Goal: Contribute content: Add original content to the website for others to see

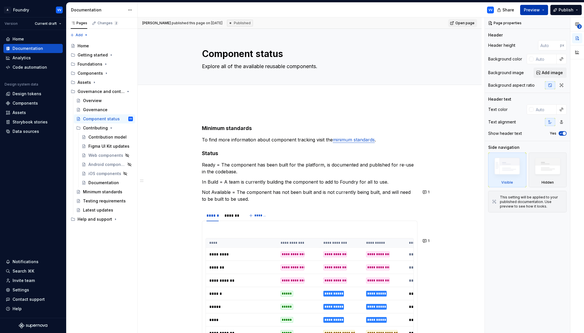
click at [543, 9] on button "Preview" at bounding box center [534, 10] width 28 height 10
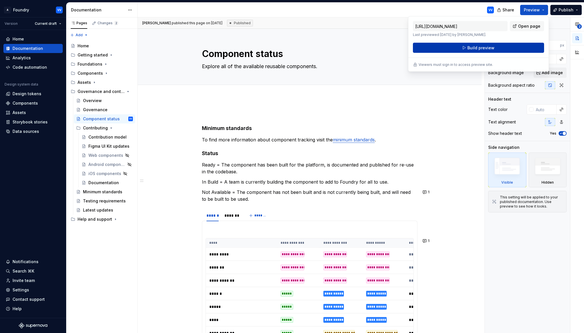
click at [471, 46] on span "Build preview" at bounding box center [480, 48] width 27 height 6
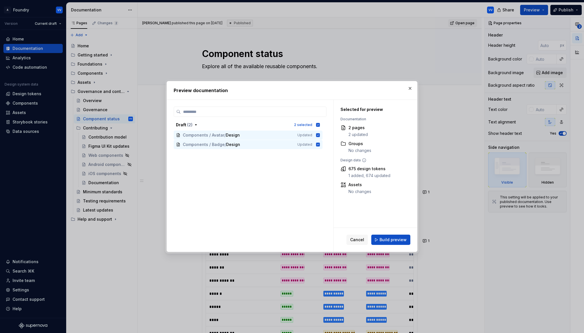
click at [358, 239] on span "Cancel" at bounding box center [357, 240] width 14 height 6
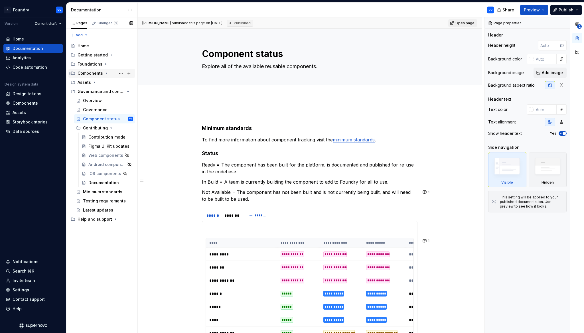
click at [102, 74] on div "Components" at bounding box center [105, 73] width 55 height 8
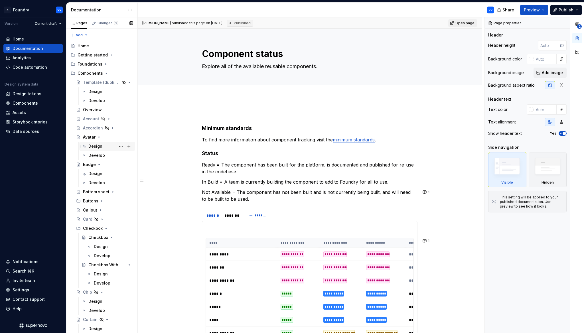
click at [91, 146] on div "Design" at bounding box center [95, 146] width 14 height 6
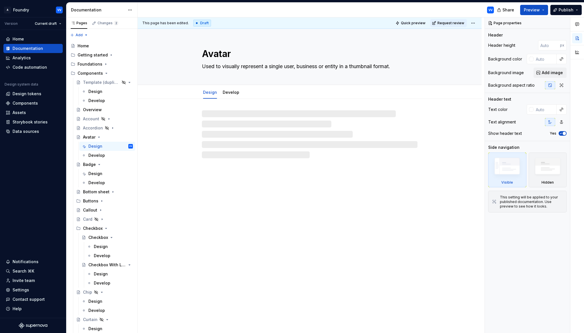
click at [475, 23] on html "A Foundry VV Version Current draft Home Documentation Analytics Code automation…" at bounding box center [292, 166] width 584 height 333
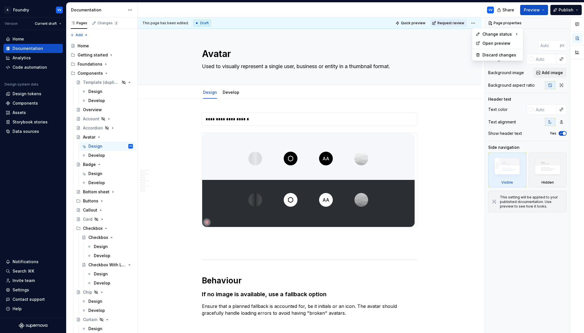
type textarea "*"
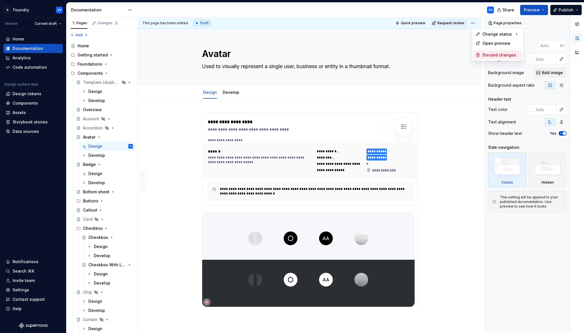
click at [483, 56] on div "Discard changes" at bounding box center [500, 55] width 37 height 6
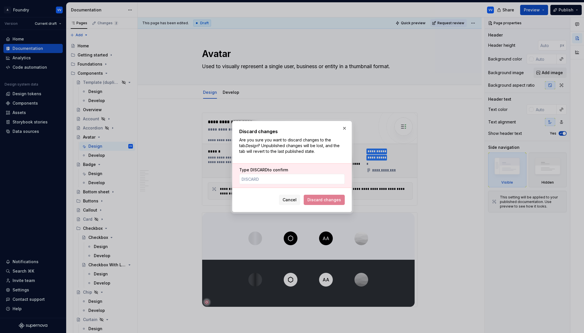
click at [320, 200] on span "Discard changes" at bounding box center [324, 200] width 41 height 10
click at [267, 180] on input "Type DISCARD to confirm" at bounding box center [291, 179] width 105 height 10
type input "DISCARD"
click at [327, 199] on span "Discard changes" at bounding box center [324, 200] width 34 height 6
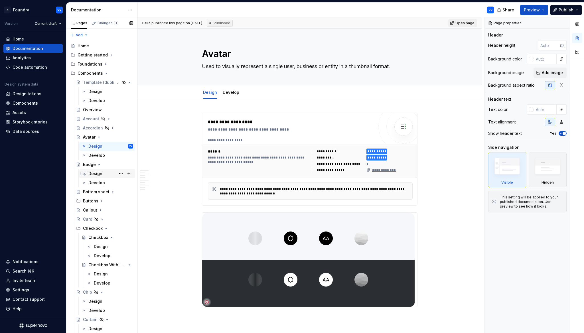
click at [96, 174] on div "Design" at bounding box center [95, 174] width 14 height 6
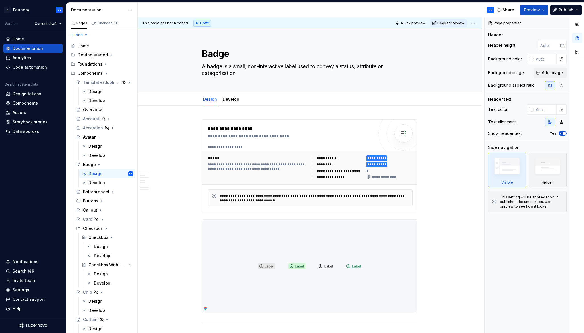
click at [475, 22] on html "A Foundry VV Version Current draft Home Documentation Analytics Code automation…" at bounding box center [292, 166] width 584 height 333
type textarea "*"
click at [484, 54] on div "Discard changes" at bounding box center [500, 55] width 37 height 6
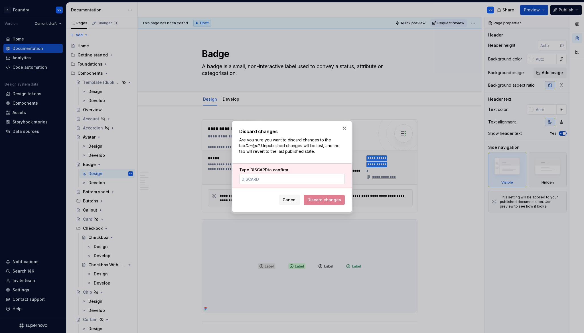
click at [322, 182] on input "Type DISCARD to confirm" at bounding box center [291, 179] width 105 height 10
type input "DISCARD"
click at [329, 201] on span "Discard changes" at bounding box center [324, 200] width 34 height 6
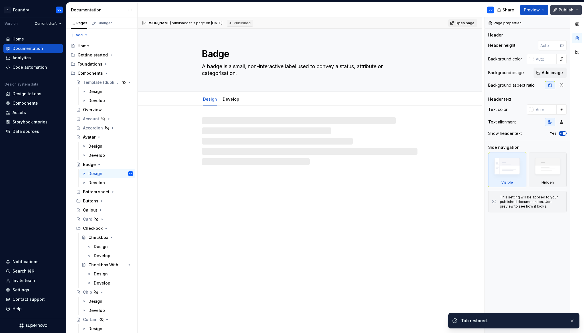
click at [564, 9] on span "Publish" at bounding box center [565, 10] width 15 height 6
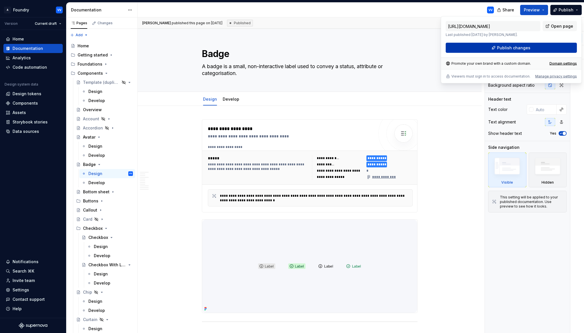
click at [503, 48] on span "Publish changes" at bounding box center [513, 48] width 33 height 6
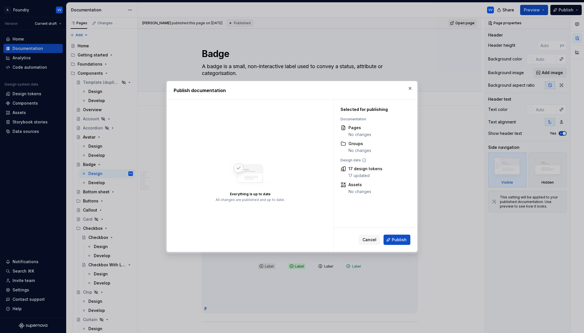
click at [402, 240] on span "Publish" at bounding box center [399, 240] width 15 height 6
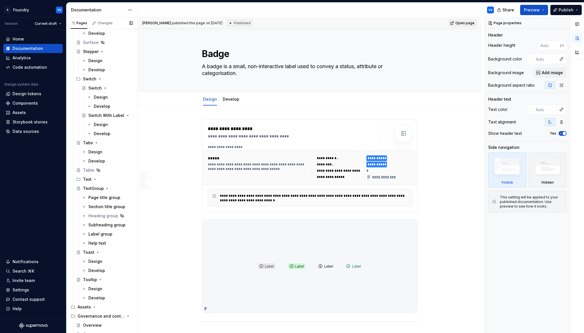
scroll to position [884, 0]
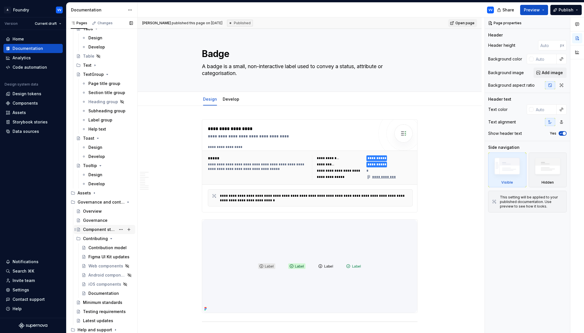
click at [92, 228] on div "Component status" at bounding box center [99, 230] width 33 height 6
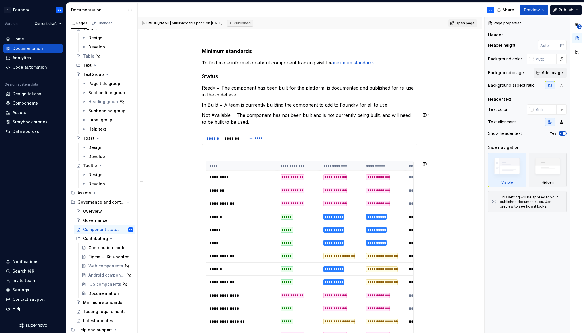
scroll to position [78, 0]
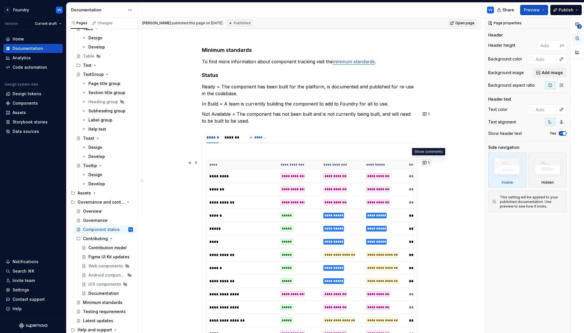
type textarea "*"
click at [427, 164] on button "1" at bounding box center [426, 163] width 11 height 8
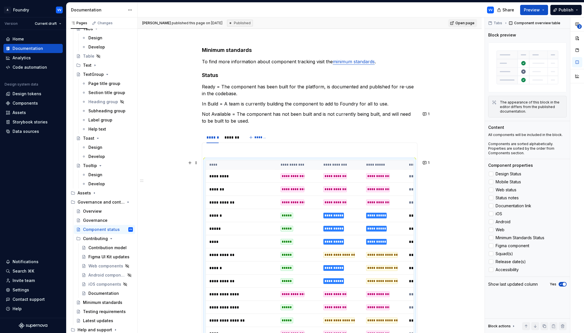
click at [246, 122] on p "Not Available = The component has not been built and is not currently being bui…" at bounding box center [309, 118] width 215 height 14
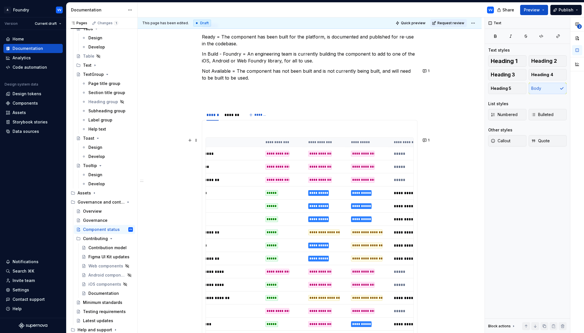
scroll to position [0, 0]
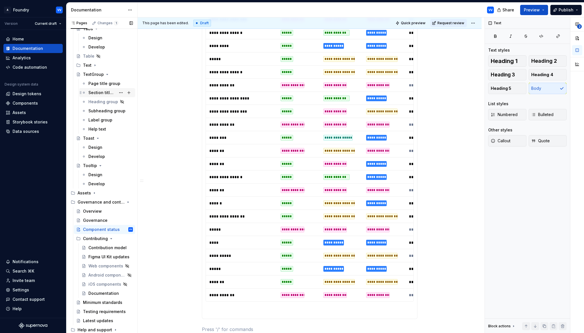
type textarea "*"
